Goal: Task Accomplishment & Management: Manage account settings

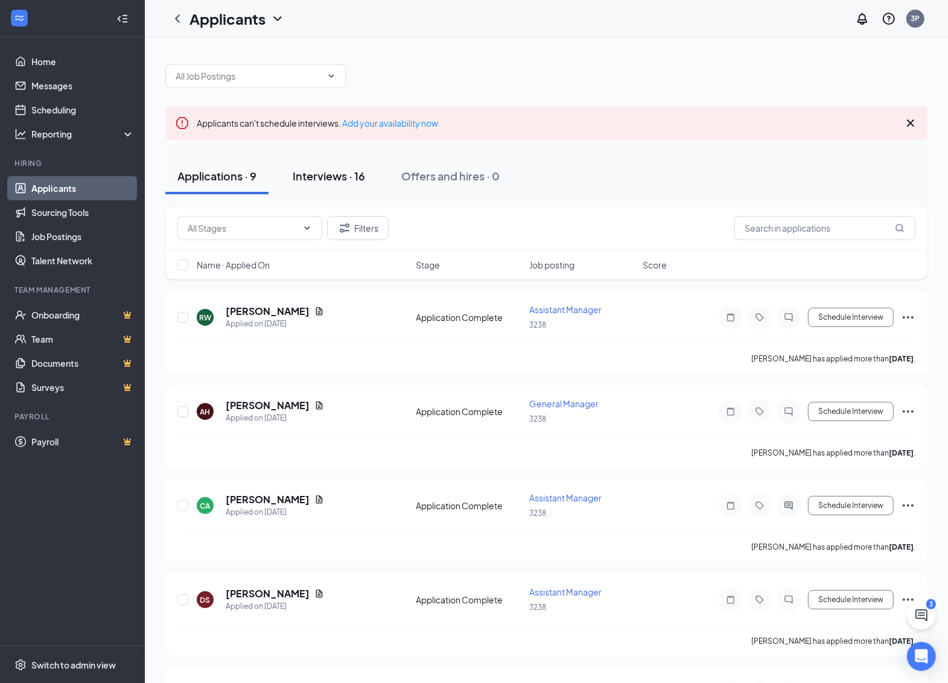
click at [355, 179] on div "Interviews · 16" at bounding box center [329, 175] width 72 height 15
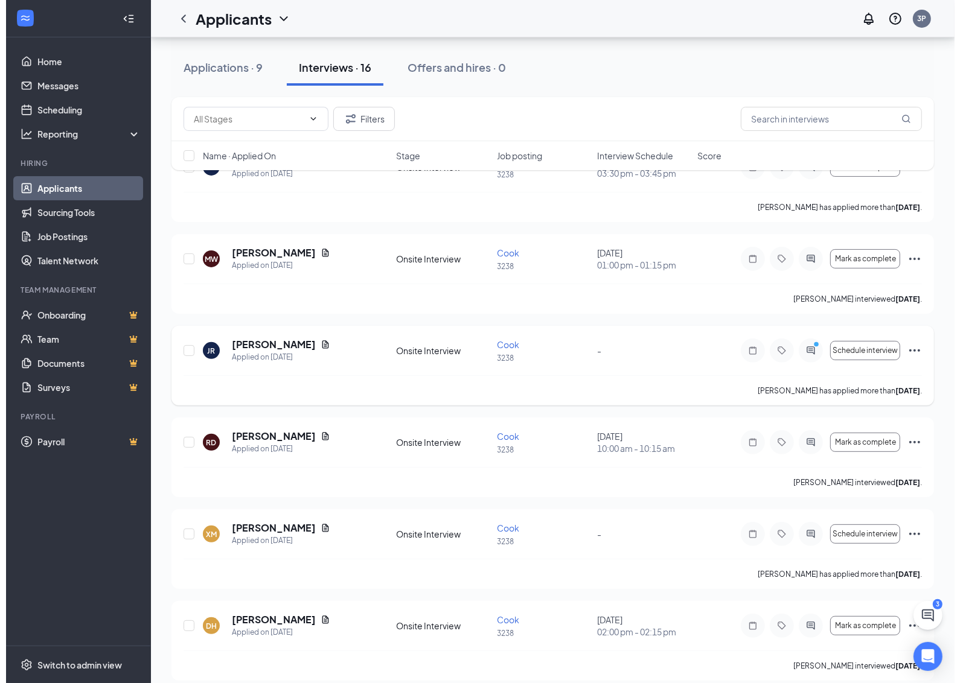
scroll to position [151, 0]
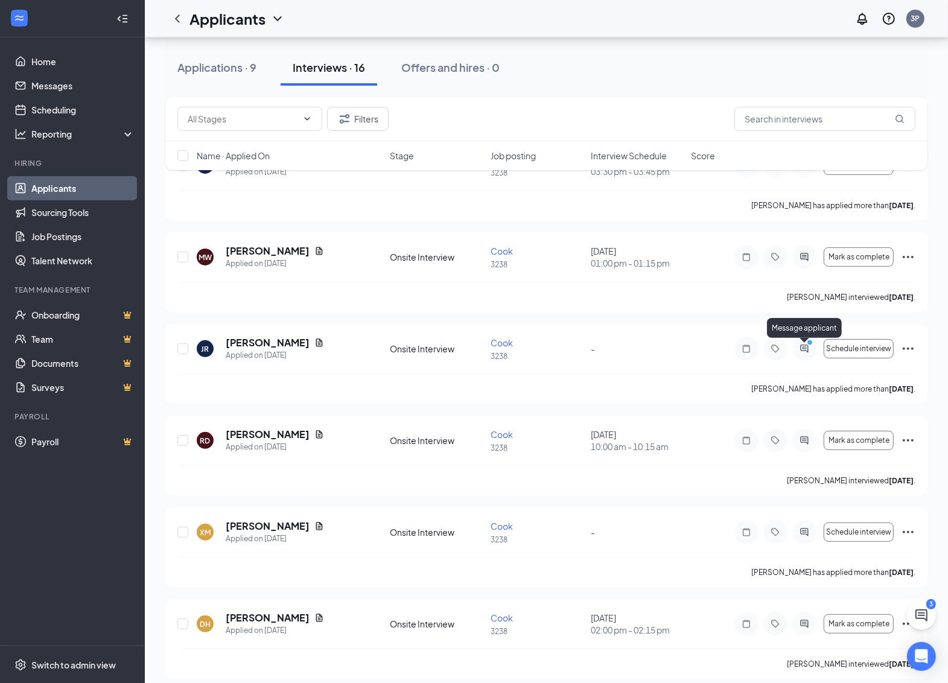
drag, startPoint x: 803, startPoint y: 345, endPoint x: 829, endPoint y: 318, distance: 37.1
click at [803, 346] on icon "ActiveChat" at bounding box center [804, 349] width 14 height 10
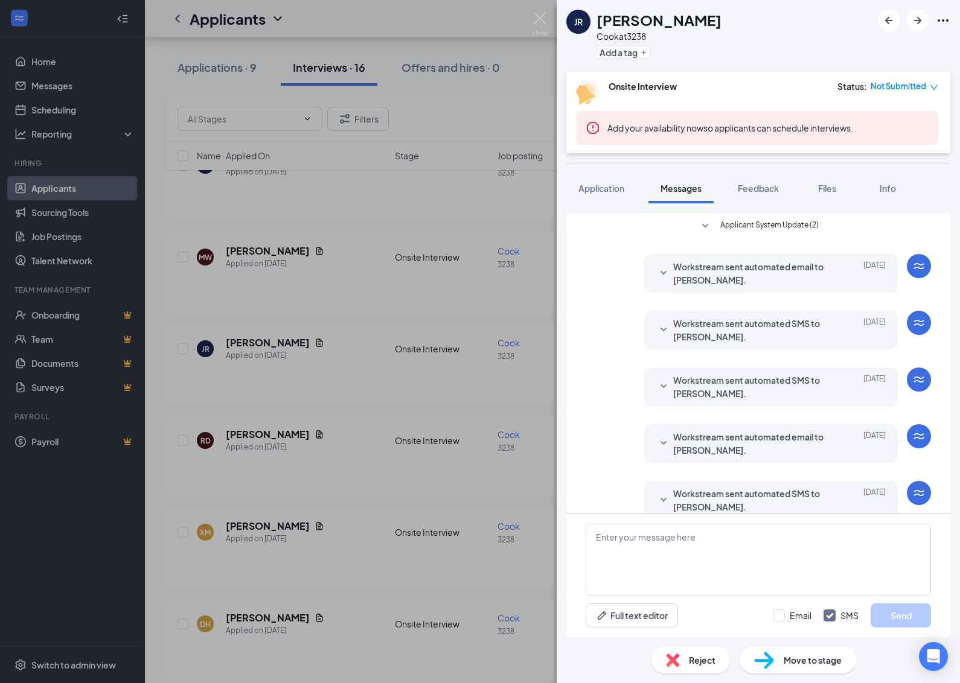
scroll to position [243, 0]
click at [539, 15] on img at bounding box center [539, 24] width 15 height 24
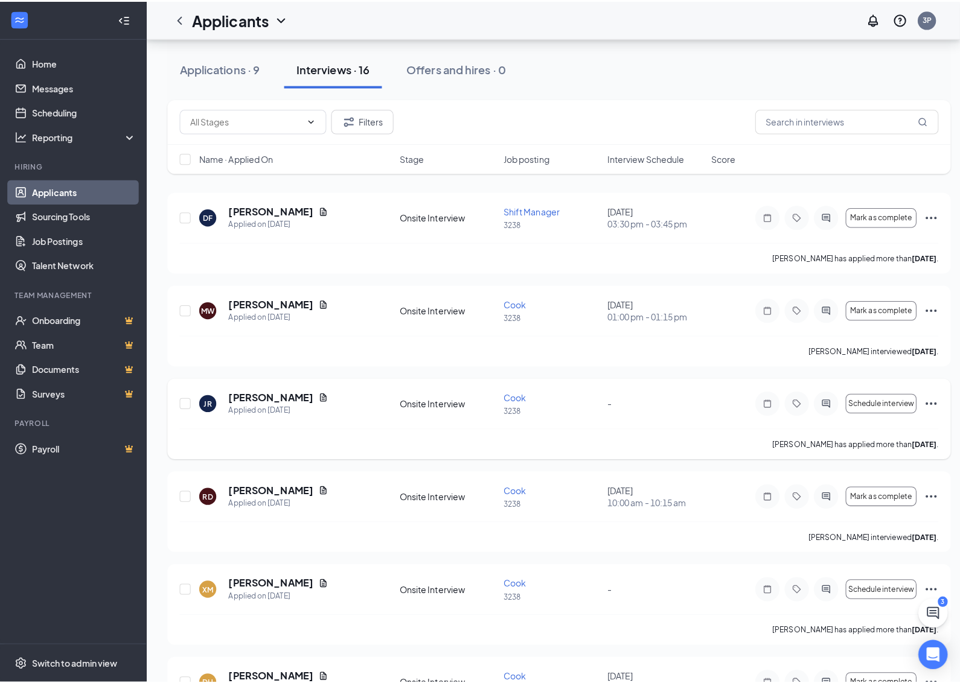
scroll to position [75, 0]
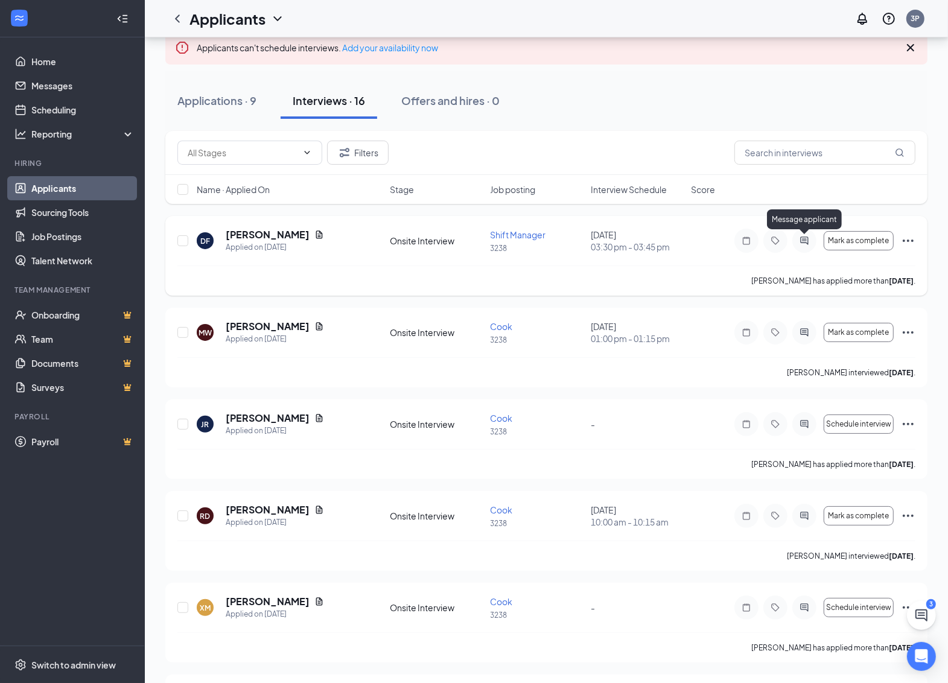
click at [801, 238] on icon "ActiveChat" at bounding box center [804, 241] width 8 height 8
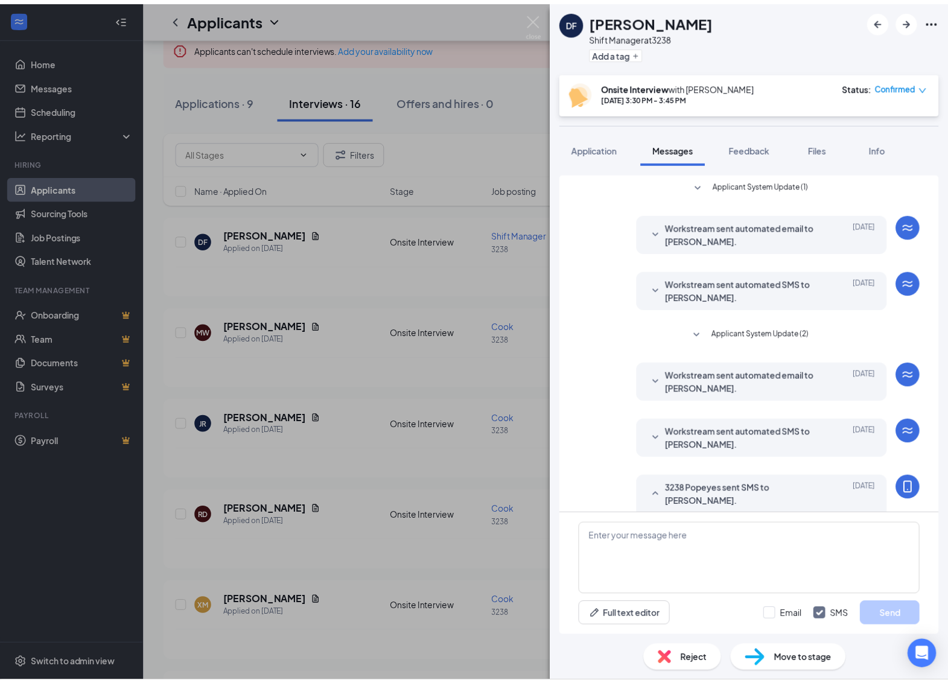
scroll to position [213, 0]
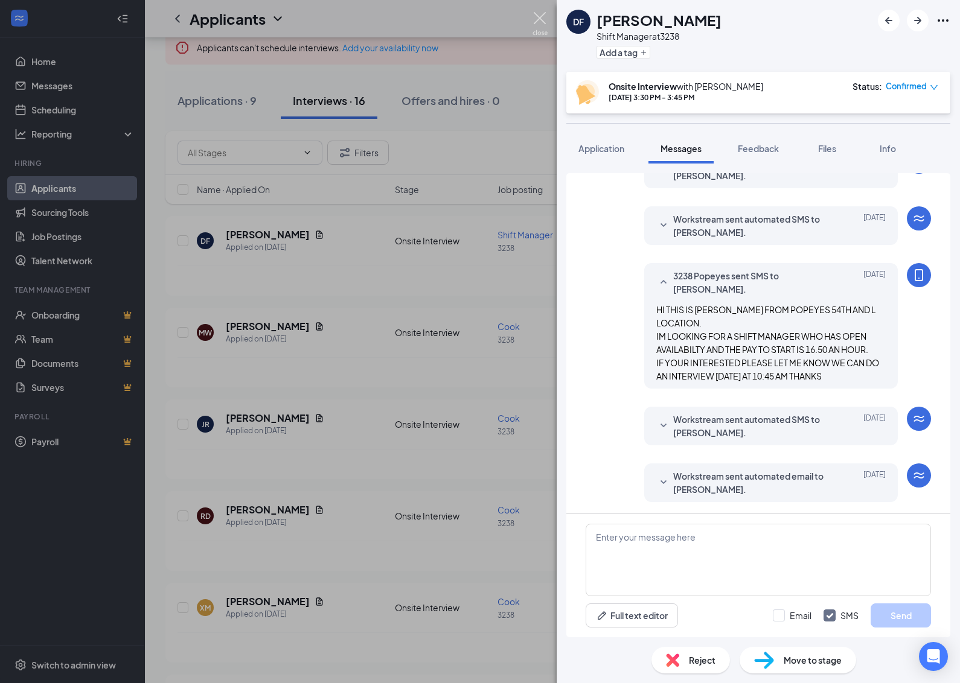
click at [540, 17] on img at bounding box center [539, 24] width 15 height 24
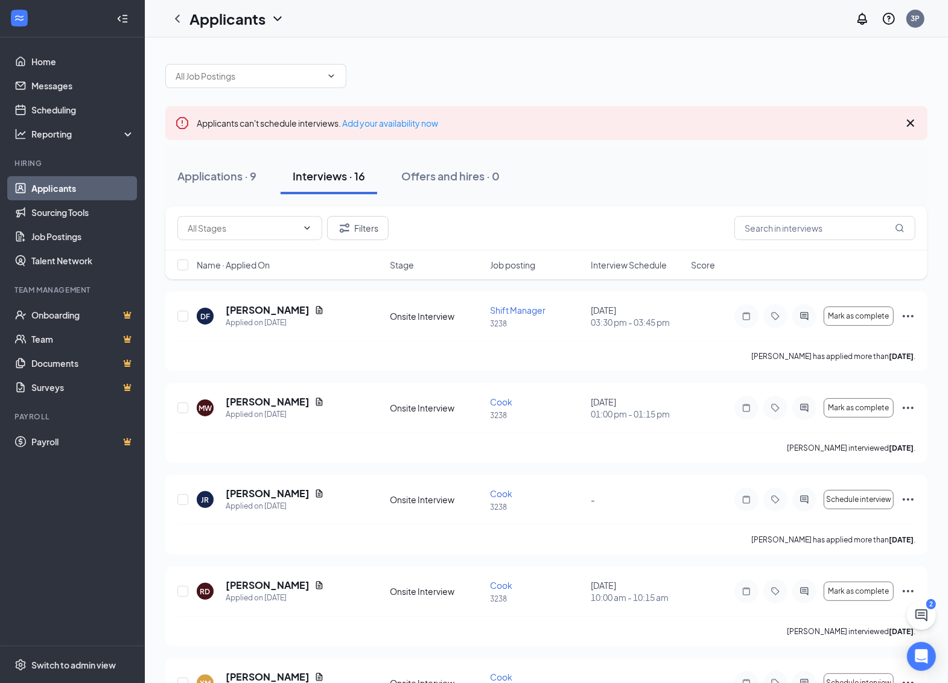
click at [206, 151] on div "Applications · 9 Interviews · 16 Offers and hires · 0" at bounding box center [546, 176] width 762 height 60
click at [219, 167] on button "Applications · 9" at bounding box center [216, 176] width 103 height 36
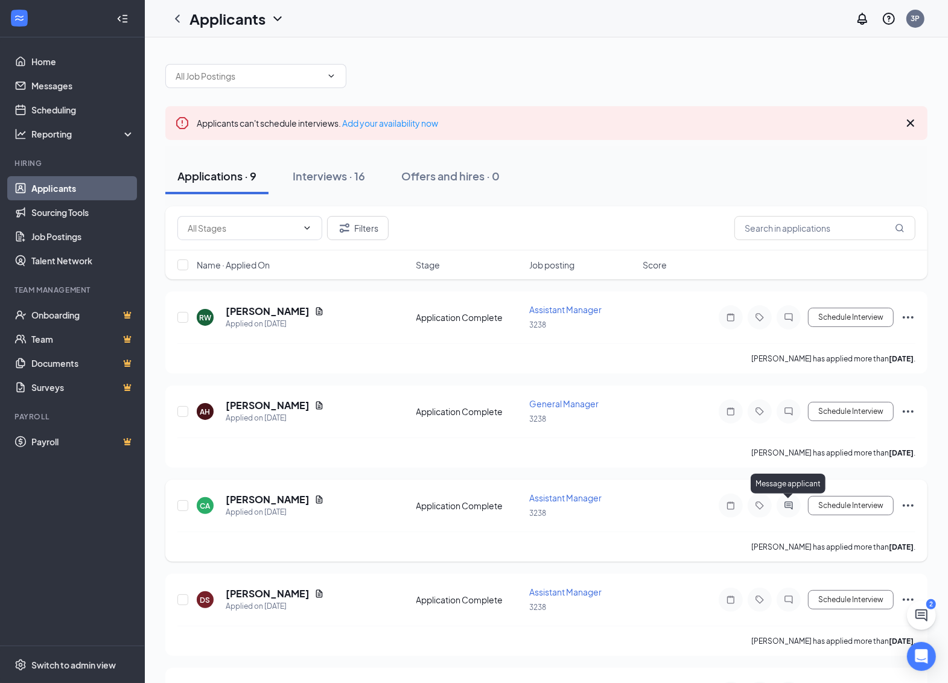
click at [792, 507] on icon "ActiveChat" at bounding box center [789, 506] width 8 height 8
click at [318, 167] on button "Interviews · 16" at bounding box center [329, 176] width 97 height 36
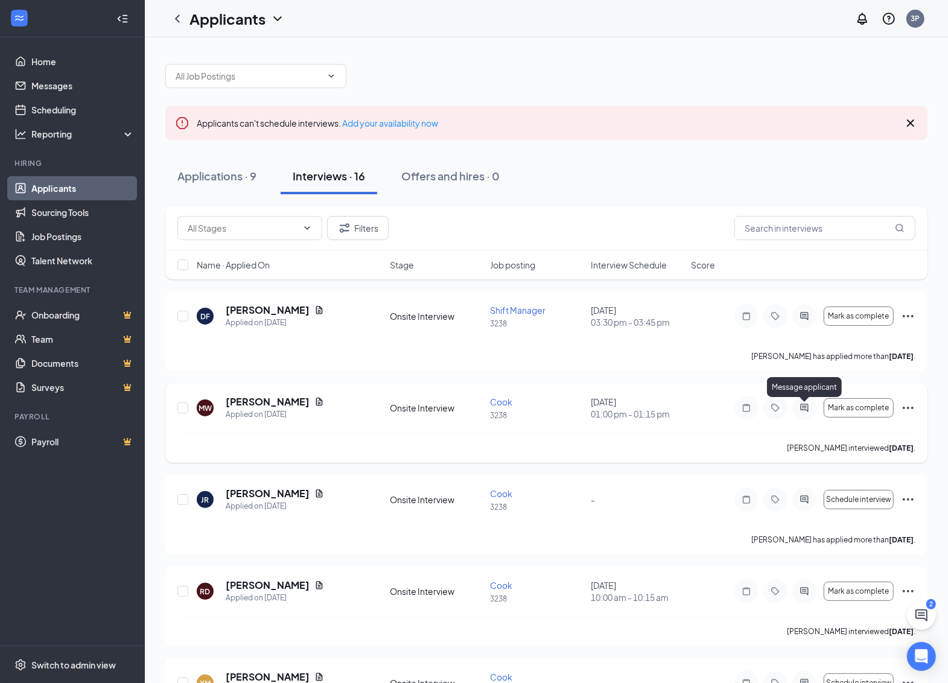
click at [800, 406] on icon "ActiveChat" at bounding box center [804, 408] width 14 height 10
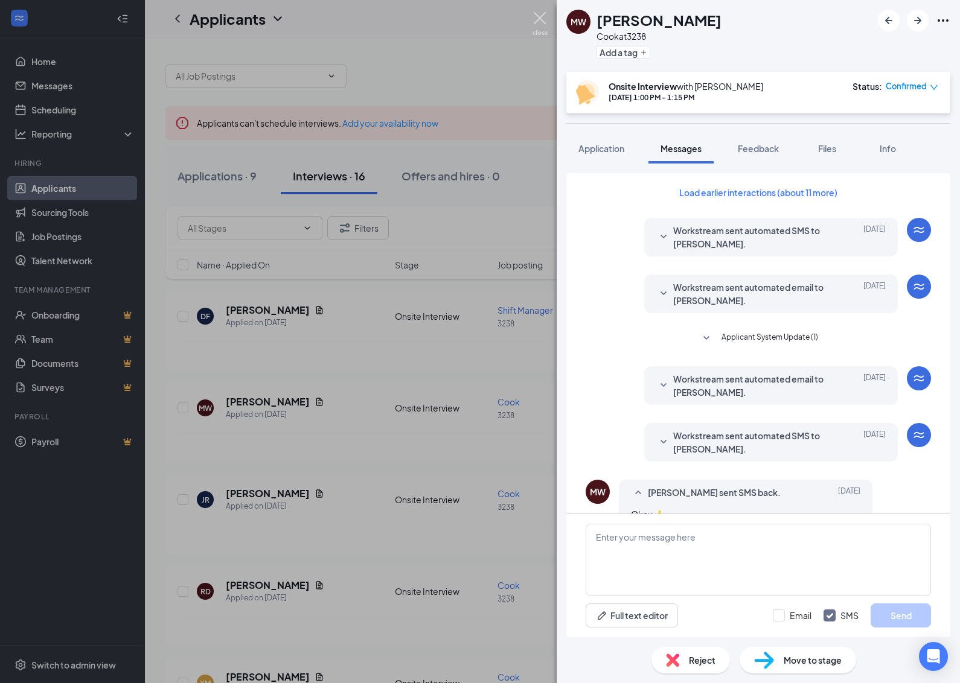
click at [537, 14] on img at bounding box center [539, 24] width 15 height 24
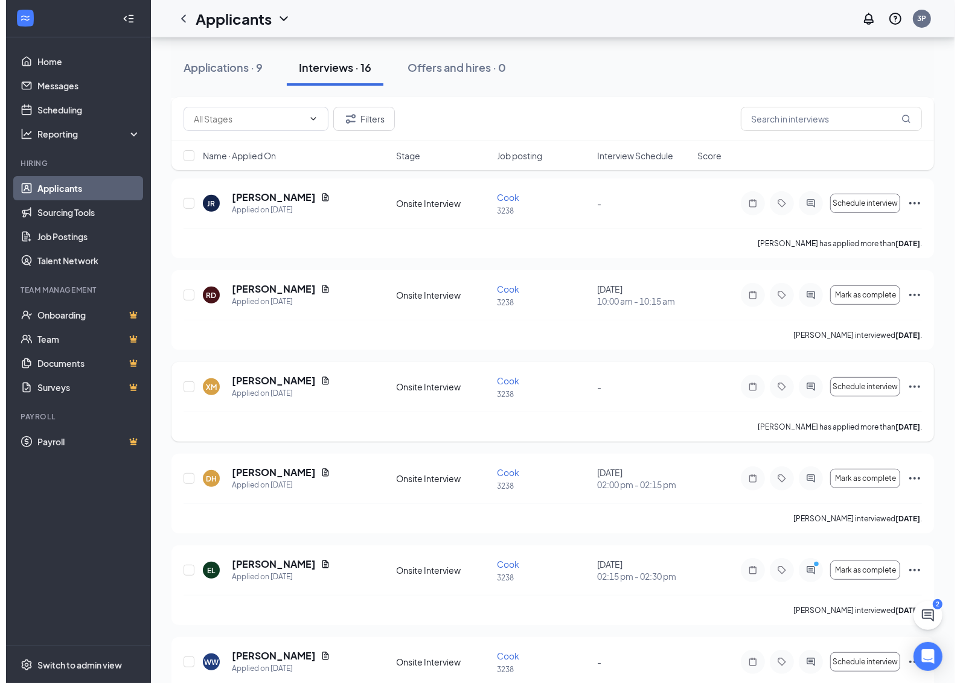
scroll to position [377, 0]
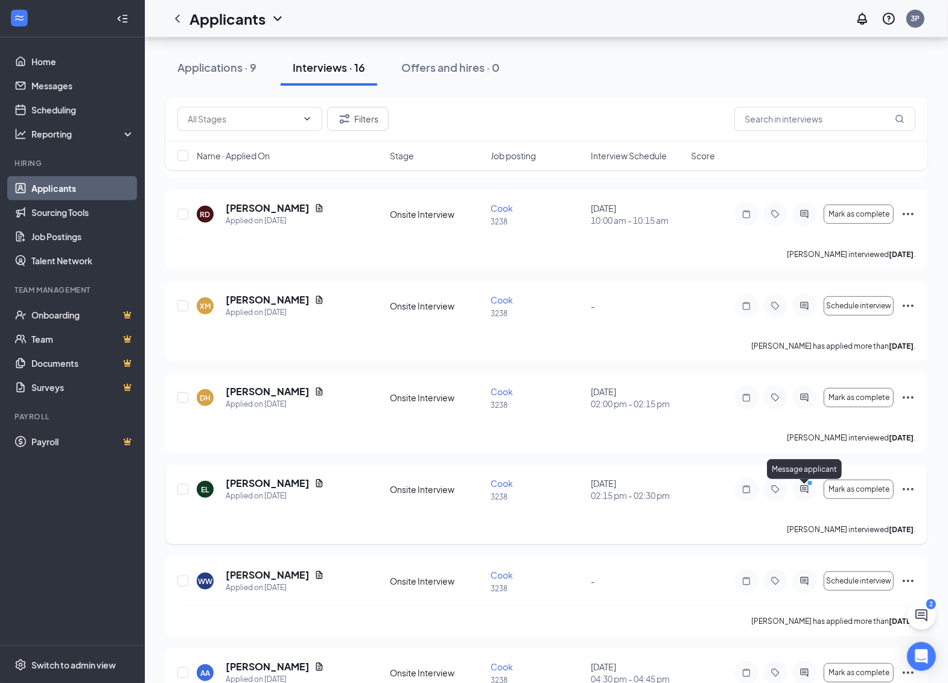
click at [810, 486] on circle "PrimaryDot" at bounding box center [810, 483] width 5 height 5
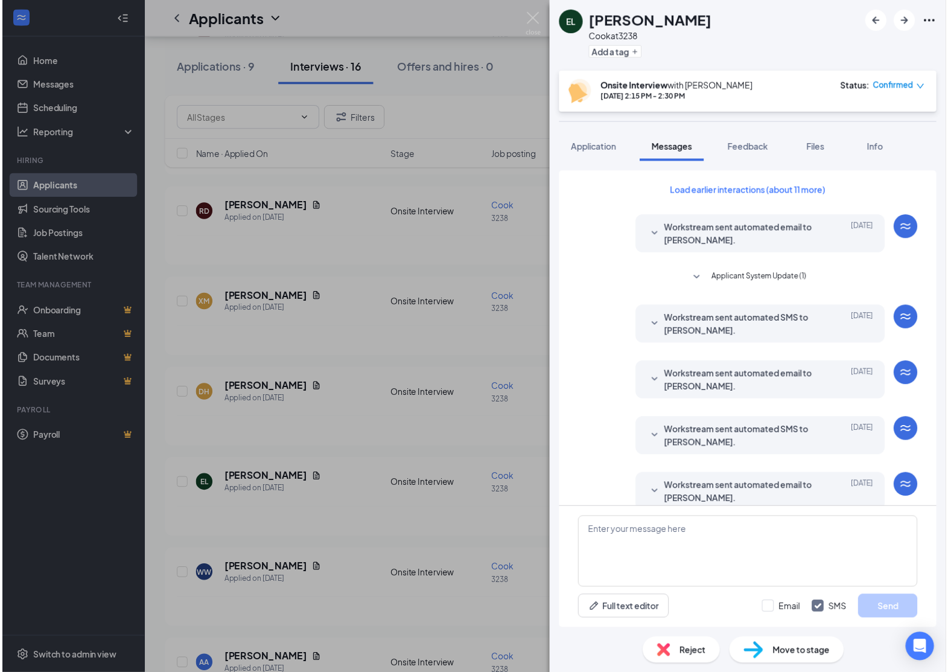
scroll to position [326, 0]
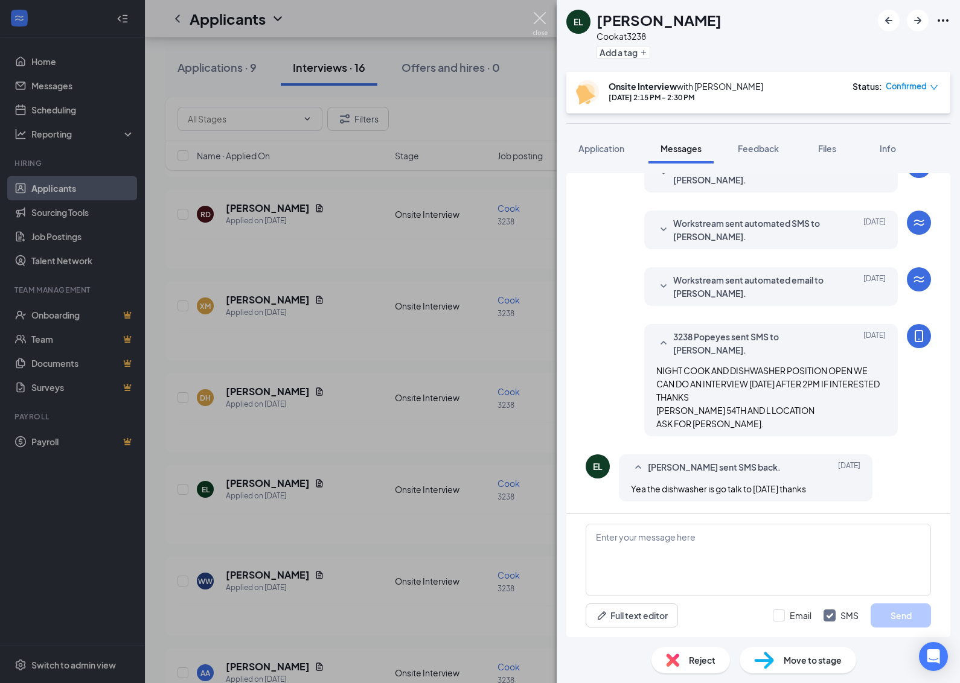
click at [538, 15] on img at bounding box center [539, 24] width 15 height 24
